Goal: Task Accomplishment & Management: Manage account settings

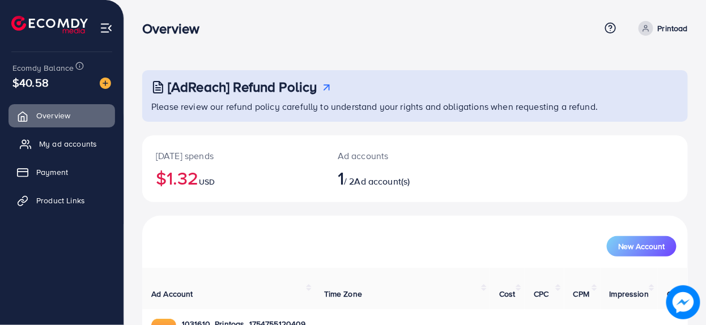
click at [61, 141] on span "My ad accounts" at bounding box center [68, 143] width 58 height 11
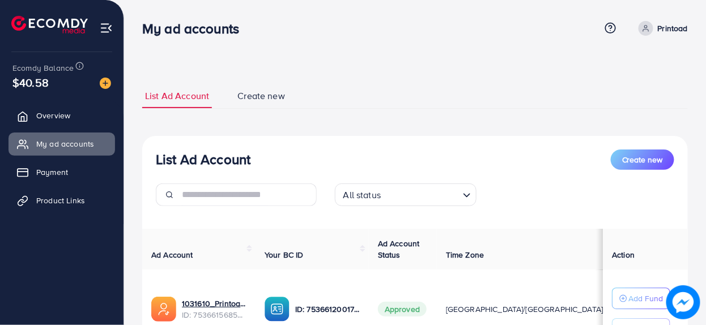
scroll to position [104, 0]
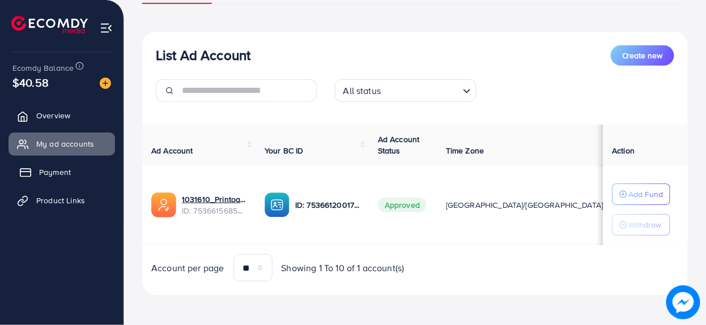
click at [49, 179] on link "Payment" at bounding box center [62, 172] width 107 height 23
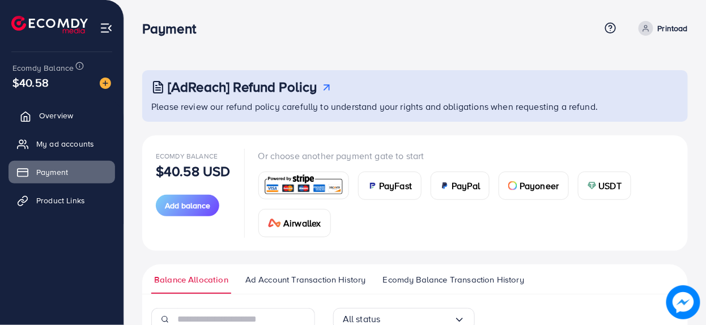
click at [62, 116] on span "Overview" at bounding box center [56, 115] width 34 height 11
